Goal: Task Accomplishment & Management: Complete application form

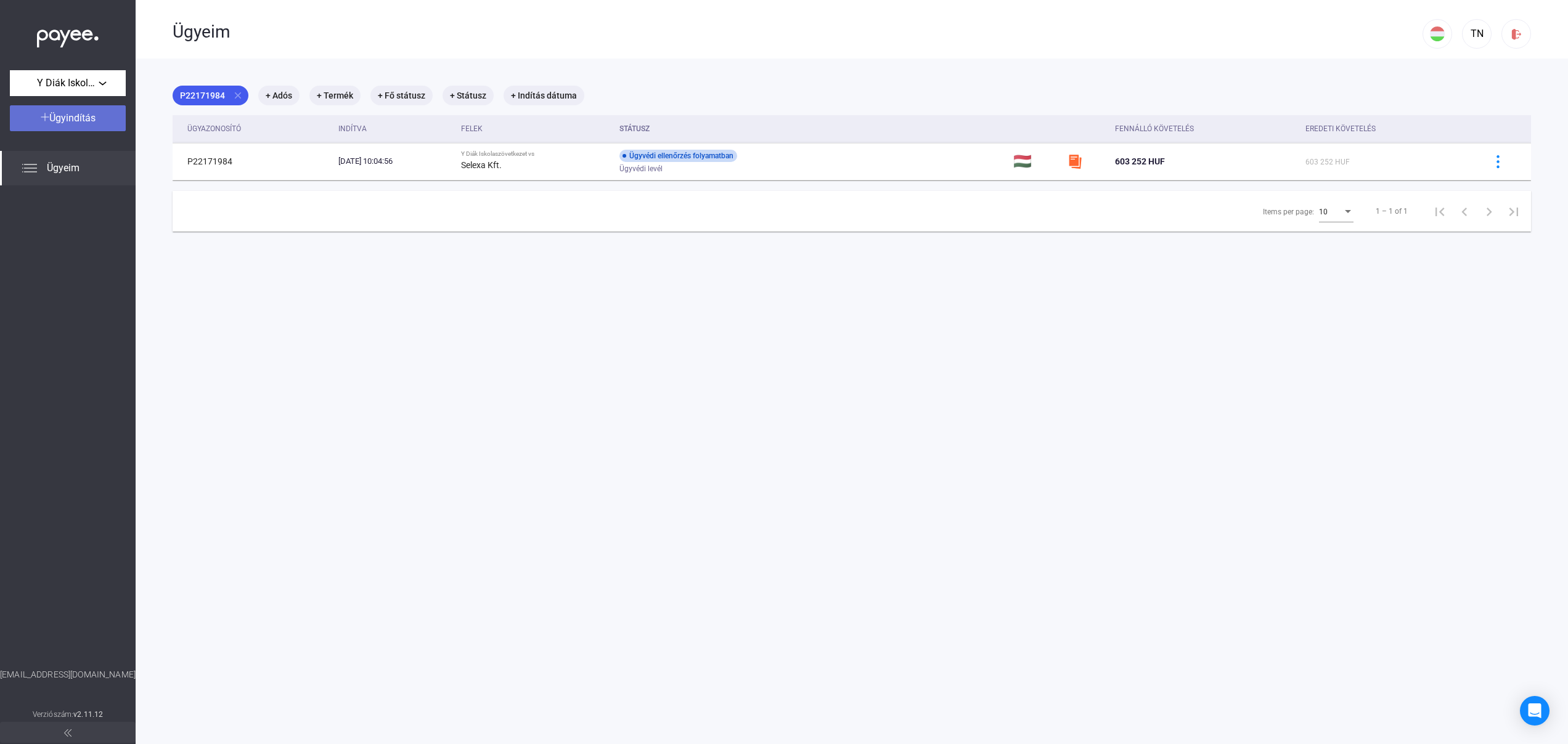
click at [74, 117] on span "Ügyindítás" at bounding box center [72, 118] width 46 height 11
